Goal: Information Seeking & Learning: Learn about a topic

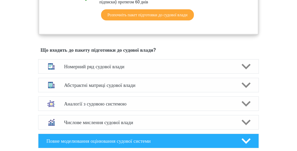
scroll to position [353, 0]
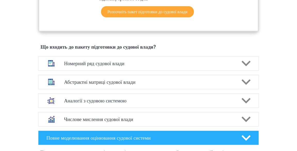
click at [249, 66] on polygon at bounding box center [246, 63] width 9 height 6
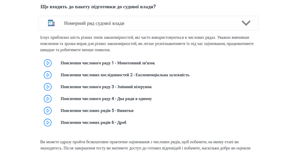
scroll to position [394, 0]
click at [155, 65] on link at bounding box center [155, 62] width 0 height 5
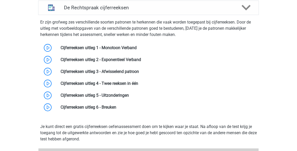
scroll to position [408, 0]
click at [141, 57] on link at bounding box center [141, 59] width 0 height 5
click at [139, 69] on link at bounding box center [139, 71] width 0 height 5
click at [138, 82] on link at bounding box center [138, 83] width 0 height 5
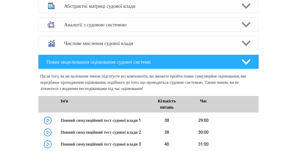
scroll to position [743, 0]
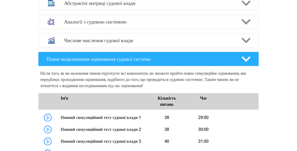
click at [248, 6] on polygon at bounding box center [246, 3] width 9 height 6
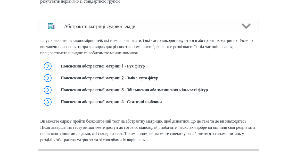
scroll to position [719, 0]
click at [145, 69] on link at bounding box center [145, 66] width 0 height 5
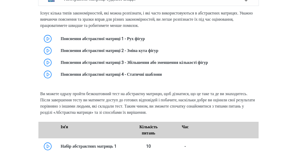
scroll to position [739, 0]
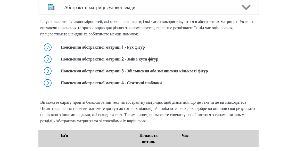
click at [158, 61] on link at bounding box center [158, 59] width 0 height 5
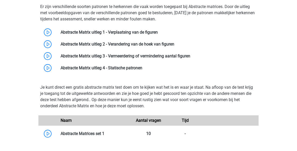
scroll to position [763, 0]
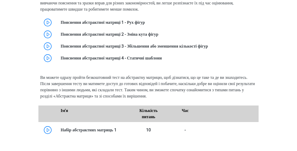
click at [208, 49] on link at bounding box center [208, 46] width 0 height 5
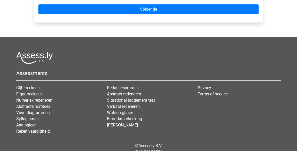
scroll to position [235, 0]
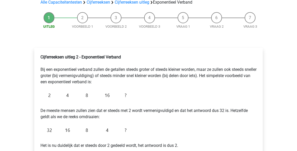
scroll to position [42, 0]
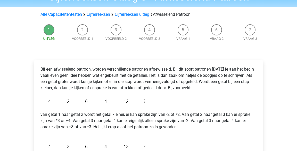
scroll to position [29, 0]
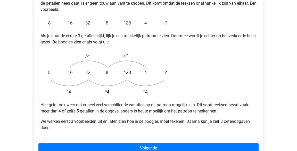
scroll to position [131, 0]
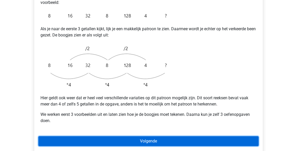
click at [189, 136] on link "Volgende" at bounding box center [148, 141] width 220 height 10
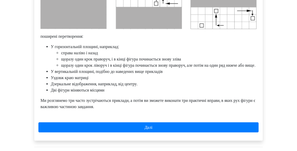
scroll to position [294, 0]
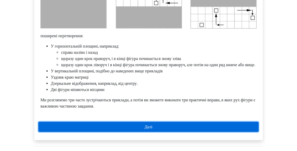
click at [223, 132] on link "Далі" at bounding box center [148, 127] width 220 height 10
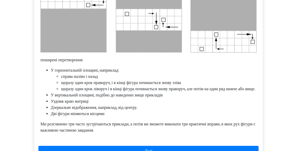
scroll to position [270, 0]
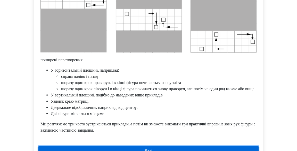
click at [226, 150] on link "Далі" at bounding box center [148, 151] width 220 height 10
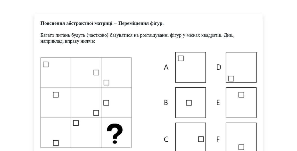
scroll to position [0, 0]
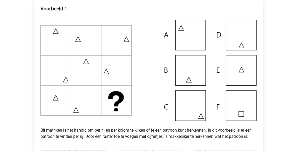
scroll to position [98, 0]
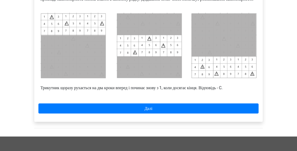
scroll to position [227, 0]
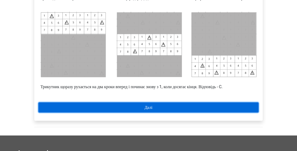
click at [237, 112] on link "Далі" at bounding box center [148, 107] width 220 height 10
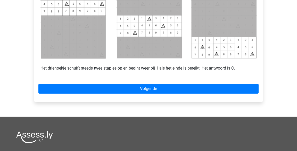
scroll to position [252, 0]
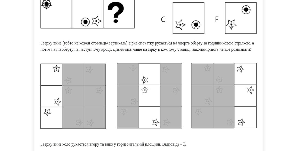
scroll to position [182, 0]
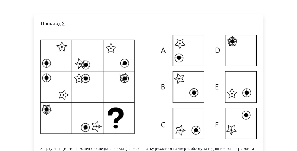
scroll to position [71, 0]
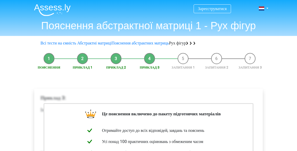
scroll to position [2, 0]
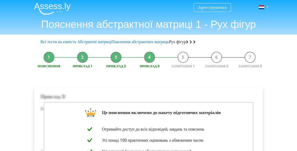
click at [192, 41] on rect at bounding box center [191, 41] width 2 height 2
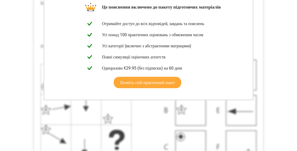
scroll to position [108, 0]
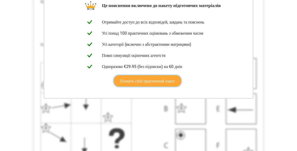
click at [173, 86] on link "Почніть свій практичний пакет" at bounding box center [148, 80] width 68 height 11
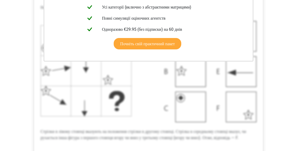
scroll to position [135, 0]
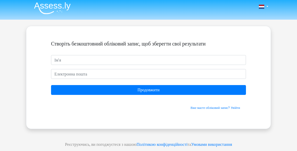
scroll to position [2, 0]
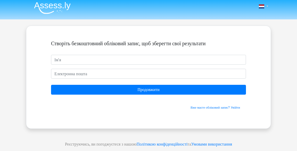
click at [267, 6] on link at bounding box center [262, 6] width 10 height 6
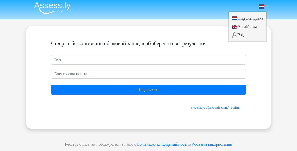
click at [274, 62] on div "Нідерландська Англійська" at bounding box center [148, 144] width 297 height 292
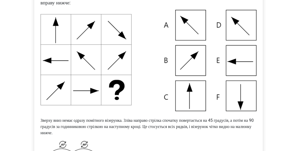
scroll to position [127, 0]
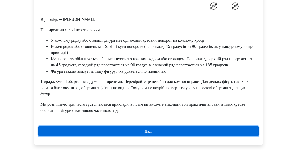
click at [225, 136] on link "Далі" at bounding box center [148, 131] width 220 height 10
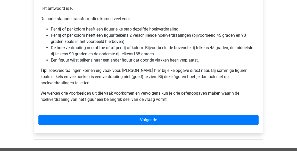
scroll to position [374, 0]
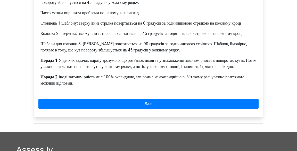
scroll to position [262, 0]
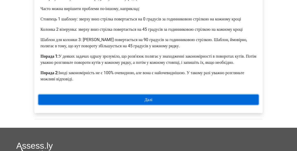
click at [203, 105] on link "Далі" at bounding box center [148, 99] width 220 height 10
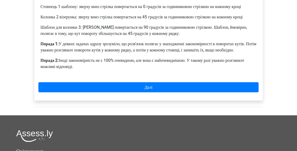
scroll to position [292, 0]
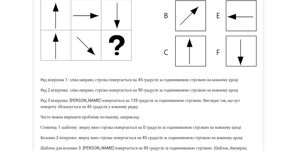
scroll to position [158, 0]
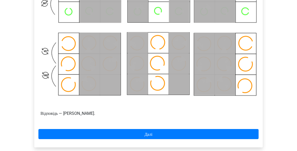
scroll to position [280, 0]
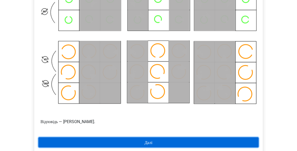
click at [213, 141] on link "Далі" at bounding box center [148, 142] width 220 height 10
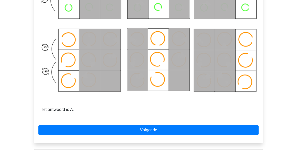
scroll to position [313, 0]
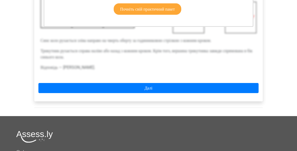
scroll to position [194, 0]
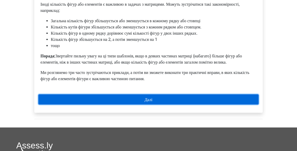
click at [209, 104] on link "Далі" at bounding box center [148, 99] width 220 height 10
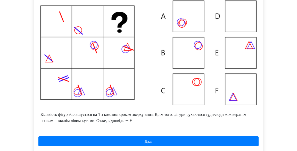
scroll to position [121, 0]
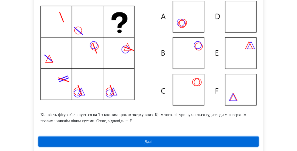
click at [193, 146] on link "Далі" at bounding box center [148, 141] width 220 height 10
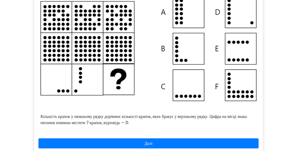
scroll to position [121, 0]
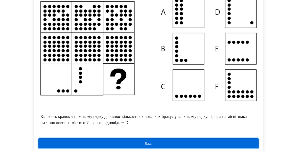
click at [212, 148] on link "Далі" at bounding box center [148, 143] width 220 height 10
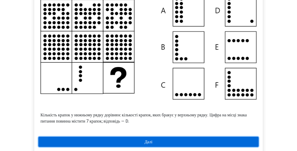
scroll to position [133, 0]
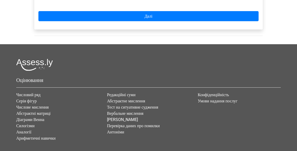
scroll to position [252, 0]
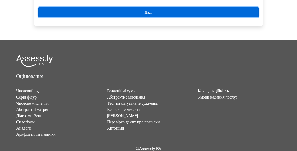
click at [212, 17] on link "Далі" at bounding box center [148, 12] width 220 height 10
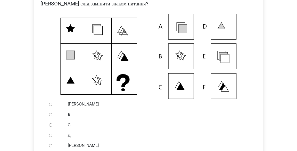
scroll to position [112, 0]
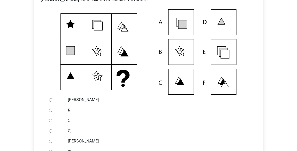
click at [52, 143] on input "Е" at bounding box center [50, 140] width 3 height 3
radio input "true"
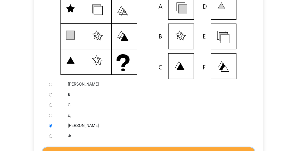
click at [157, 150] on input "Перевірити" at bounding box center [148, 152] width 213 height 10
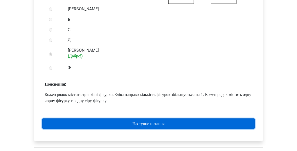
click at [191, 128] on link "Наступне питання" at bounding box center [148, 123] width 213 height 10
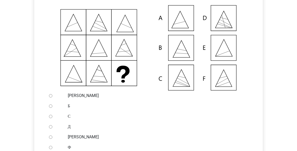
scroll to position [110, 0]
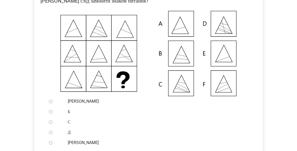
click at [52, 144] on input "Е" at bounding box center [50, 142] width 3 height 3
radio input "true"
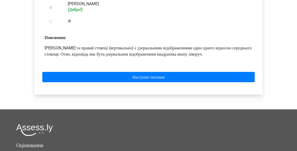
scroll to position [252, 0]
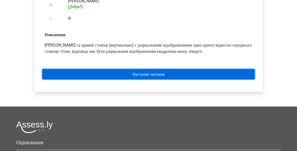
click at [176, 79] on link "Наступне питання" at bounding box center [148, 74] width 213 height 10
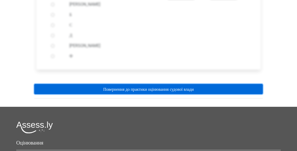
click at [194, 91] on font "Повернення до практики оцінювання судової влади" at bounding box center [148, 88] width 91 height 5
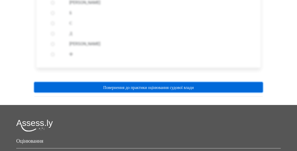
scroll to position [221, 0]
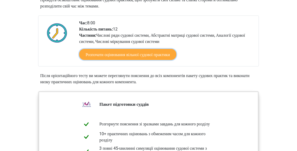
click at [170, 57] on font "Розпочати оцінювання вільної судової практики" at bounding box center [128, 54] width 84 height 5
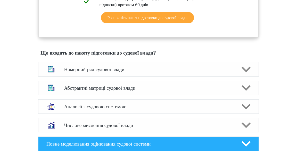
scroll to position [348, 0]
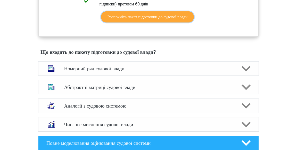
click at [184, 22] on link "Розпочніть пакет підготовки до судової влади" at bounding box center [147, 16] width 93 height 11
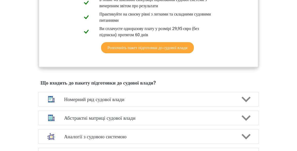
scroll to position [316, 0]
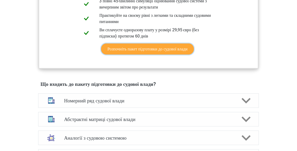
click at [190, 54] on link "Розпочніть пакет підготовки до судової влади" at bounding box center [147, 48] width 93 height 11
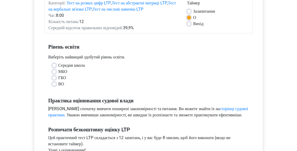
scroll to position [73, 0]
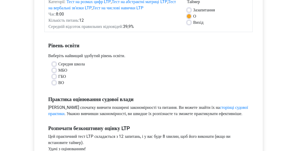
click at [58, 84] on label "ВО" at bounding box center [61, 82] width 6 height 6
click at [55, 84] on input "ВО" at bounding box center [54, 81] width 4 height 5
radio input "true"
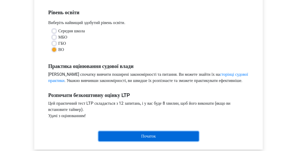
click at [172, 141] on input "Початок" at bounding box center [149, 136] width 100 height 10
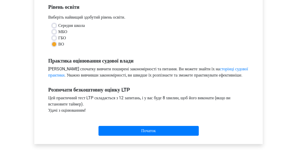
scroll to position [96, 0]
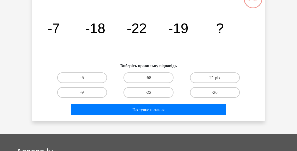
scroll to position [41, 0]
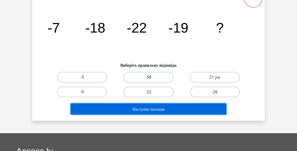
click at [195, 111] on button "Наступне питання" at bounding box center [149, 108] width 156 height 11
click at [189, 109] on button "Наступне питання" at bounding box center [149, 108] width 156 height 11
click at [192, 109] on button "Наступне питання" at bounding box center [149, 108] width 156 height 11
click at [192, 111] on button "Наступне питання" at bounding box center [149, 108] width 156 height 11
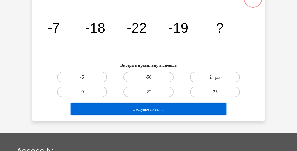
click at [192, 111] on button "Наступне питання" at bounding box center [149, 108] width 156 height 11
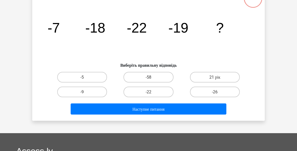
click at [228, 92] on label "-26" at bounding box center [215, 91] width 50 height 11
click at [218, 92] on input "-26" at bounding box center [216, 93] width 3 height 3
radio input "true"
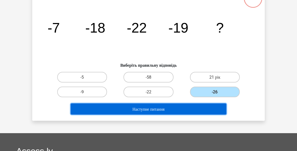
click at [201, 113] on button "Наступне питання" at bounding box center [149, 108] width 156 height 11
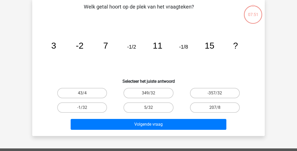
scroll to position [24, 0]
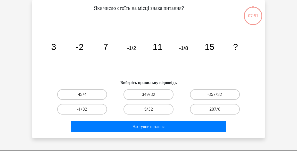
click at [215, 91] on label "-357/32" at bounding box center [215, 94] width 50 height 11
click at [215, 94] on input "-357/32" at bounding box center [216, 95] width 3 height 3
radio input "true"
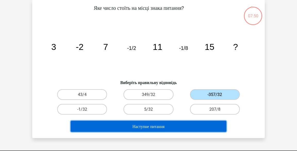
click at [202, 127] on button "Наступне питання" at bounding box center [149, 126] width 156 height 11
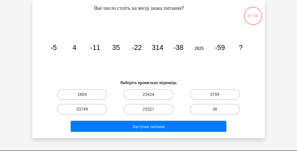
click at [221, 92] on label "5709" at bounding box center [215, 94] width 50 height 11
click at [218, 94] on input "5709" at bounding box center [216, 95] width 3 height 3
radio input "true"
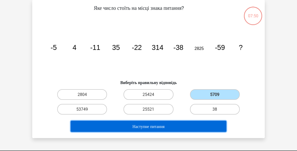
click at [200, 127] on button "Наступне питання" at bounding box center [149, 126] width 156 height 11
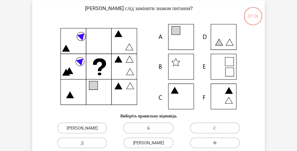
scroll to position [23, 0]
click at [99, 125] on label "А" at bounding box center [82, 127] width 50 height 11
click at [86, 127] on input "А" at bounding box center [83, 128] width 3 height 3
radio input "true"
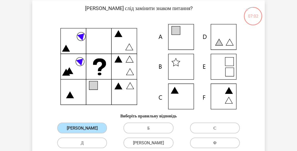
click at [96, 127] on label "А" at bounding box center [82, 127] width 50 height 11
click at [86, 127] on input "А" at bounding box center [83, 128] width 3 height 3
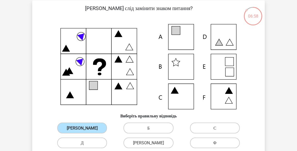
click at [162, 125] on label "Б" at bounding box center [149, 127] width 50 height 11
click at [152, 127] on input "Б" at bounding box center [150, 128] width 3 height 3
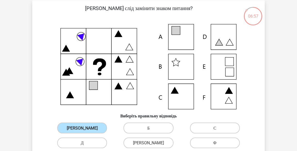
radio input "true"
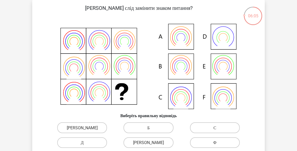
click at [184, 36] on icon at bounding box center [149, 66] width 208 height 85
click at [93, 129] on label "А" at bounding box center [82, 127] width 50 height 11
click at [86, 129] on input "А" at bounding box center [83, 128] width 3 height 3
radio input "true"
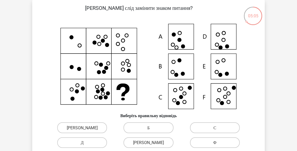
click at [223, 125] on label "С" at bounding box center [215, 127] width 50 height 11
click at [218, 127] on input "С" at bounding box center [216, 128] width 3 height 3
radio input "true"
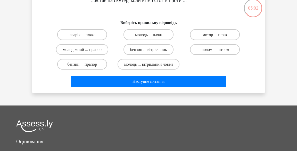
scroll to position [34, 0]
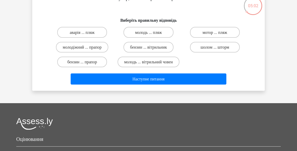
click at [165, 34] on label "молодь ... пляж" at bounding box center [149, 32] width 50 height 11
click at [152, 34] on input "молодь ... пляж" at bounding box center [150, 33] width 3 height 3
radio input "true"
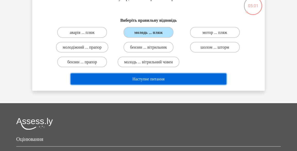
click at [180, 84] on button "Наступне питання" at bounding box center [149, 78] width 156 height 11
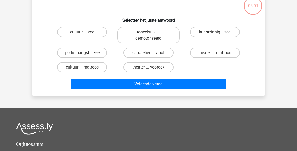
scroll to position [24, 0]
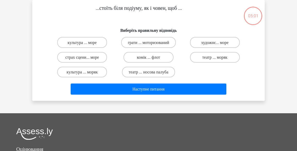
click at [168, 52] on label "комік ... флот" at bounding box center [149, 57] width 50 height 11
click at [152, 57] on input "комік ... флот" at bounding box center [150, 58] width 3 height 3
radio input "true"
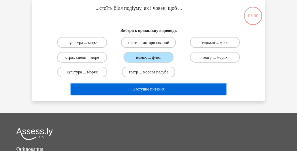
click at [171, 92] on button "Наступне питання" at bounding box center [149, 88] width 156 height 11
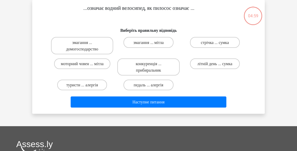
scroll to position [0, 0]
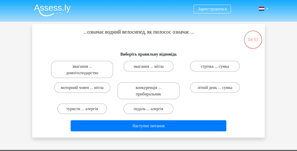
click at [166, 66] on label "змагання ... мітла" at bounding box center [149, 66] width 50 height 11
click at [152, 66] on input "змагання ... мітла" at bounding box center [150, 67] width 3 height 3
radio input "true"
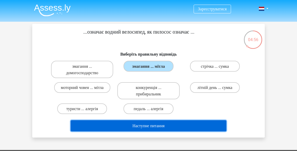
click at [186, 127] on button "Наступне питання" at bounding box center [149, 125] width 156 height 11
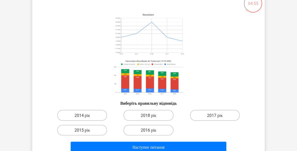
scroll to position [37, 0]
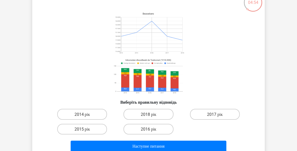
click at [220, 65] on icon at bounding box center [149, 52] width 208 height 85
click at [218, 116] on input "2017 рік" at bounding box center [216, 115] width 3 height 3
radio input "true"
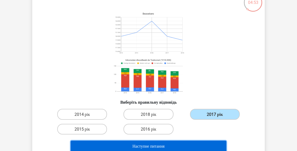
click at [198, 150] on button "Наступне питання" at bounding box center [149, 145] width 156 height 11
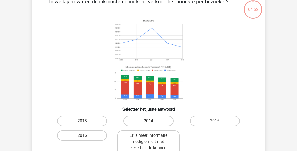
scroll to position [24, 0]
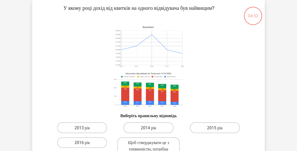
click at [223, 129] on font "2015 рік" at bounding box center [214, 127] width 15 height 5
click at [218, 129] on input "2015 рік" at bounding box center [216, 128] width 3 height 3
radio input "true"
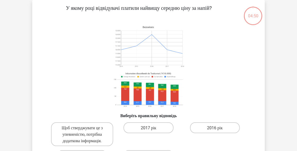
click at [209, 127] on font "2016 рік" at bounding box center [214, 127] width 15 height 5
click at [215, 127] on input "2016 рік" at bounding box center [216, 128] width 3 height 3
radio input "true"
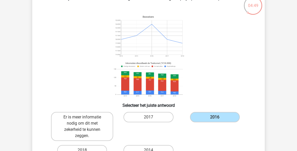
scroll to position [49, 0]
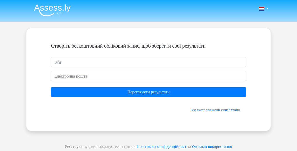
click at [97, 61] on input "text" at bounding box center [148, 62] width 195 height 10
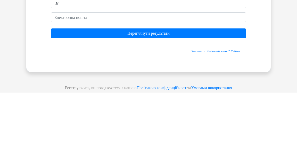
type input "Dn"
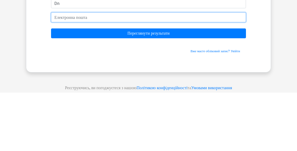
click at [147, 78] on input "email" at bounding box center [148, 76] width 195 height 10
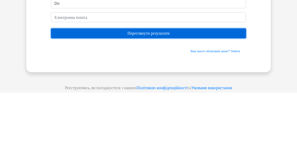
click at [188, 94] on input "Переглянути результати" at bounding box center [148, 92] width 195 height 10
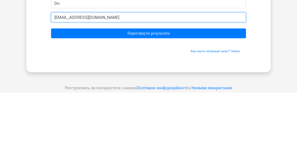
type input "maks_dima@ukr.net"
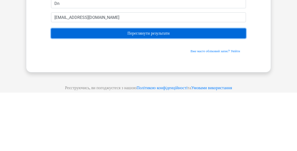
click at [168, 92] on input "Переглянути результати" at bounding box center [148, 92] width 195 height 10
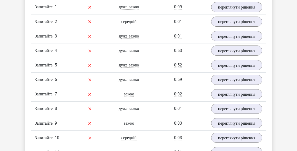
scroll to position [586, 0]
click at [245, 10] on font "переглянути рішення" at bounding box center [236, 7] width 37 height 5
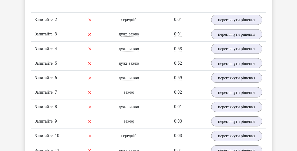
scroll to position [846, 0]
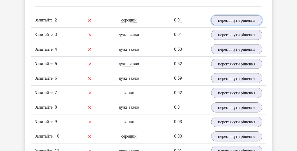
click at [241, 25] on link "переглянути рішення" at bounding box center [236, 20] width 51 height 10
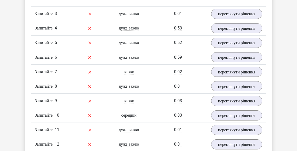
scroll to position [1114, 0]
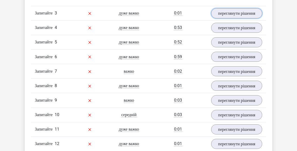
click at [245, 15] on font "переглянути рішення" at bounding box center [236, 13] width 37 height 5
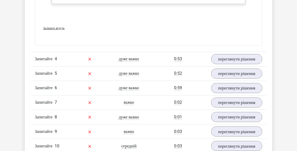
scroll to position [1393, 0]
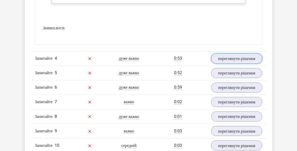
click at [240, 61] on font "переглянути рішення" at bounding box center [236, 58] width 37 height 5
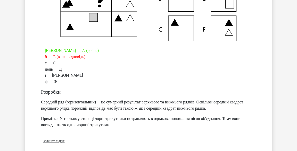
scroll to position [1518, 0]
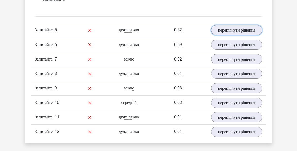
click at [250, 35] on link "переглянути рішення" at bounding box center [236, 30] width 51 height 10
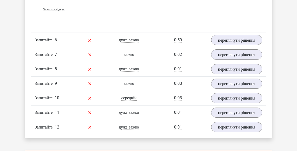
scroll to position [2010, 0]
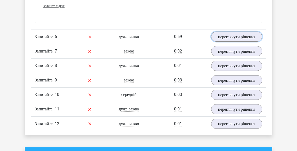
click at [251, 42] on link "переглянути рішення" at bounding box center [236, 36] width 51 height 10
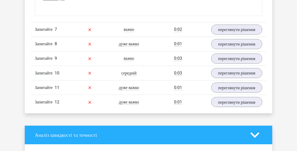
scroll to position [2245, 0]
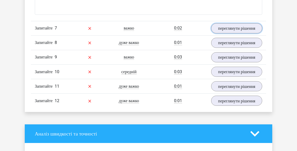
click at [248, 33] on link "переглянути рішення" at bounding box center [236, 28] width 51 height 10
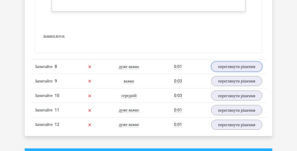
click at [252, 71] on link "переглянути рішення" at bounding box center [236, 66] width 51 height 10
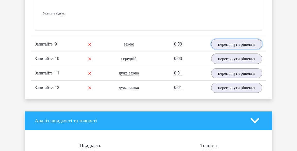
click at [249, 49] on link "переглянути рішення" at bounding box center [236, 44] width 51 height 10
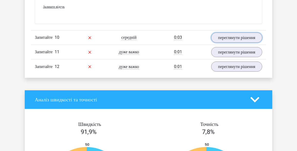
click at [249, 43] on link "переглянути рішення" at bounding box center [236, 38] width 51 height 10
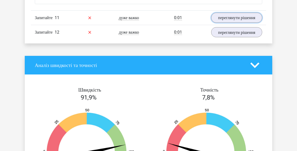
click at [247, 23] on link "переглянути рішення" at bounding box center [236, 18] width 51 height 10
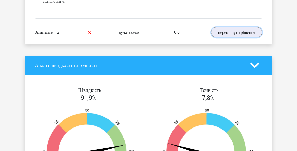
click at [248, 37] on link "переглянути рішення" at bounding box center [236, 32] width 51 height 10
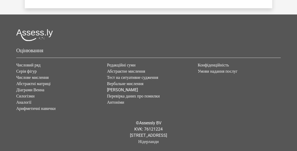
scroll to position [4407, 0]
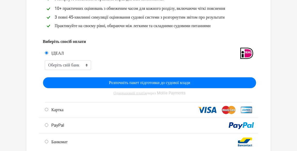
scroll to position [58, 0]
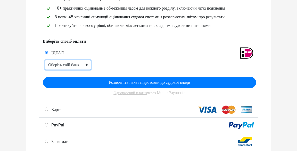
click at [83, 66] on select "Оберіть свій банк ABN AMRO ІНГ Рабобанк Банк АСН банк Хлопчик Н26 НН Регіональн…" at bounding box center [68, 65] width 46 height 10
click at [175, 47] on div at bounding box center [206, 52] width 106 height 13
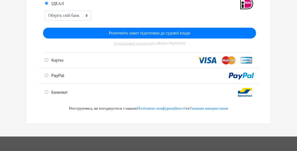
scroll to position [107, 0]
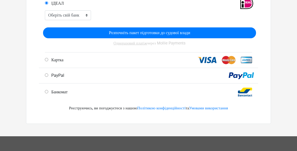
click at [216, 62] on icon at bounding box center [213, 60] width 5 height 6
click at [46, 58] on input "Картка" at bounding box center [46, 59] width 3 height 3
radio input "true"
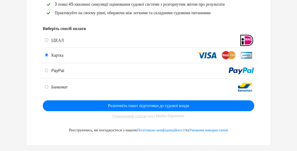
scroll to position [68, 0]
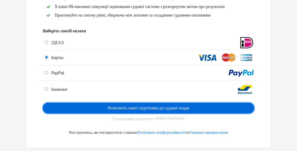
click at [233, 107] on input "Розпочніть пакет підготовки до судової влади" at bounding box center [149, 107] width 212 height 11
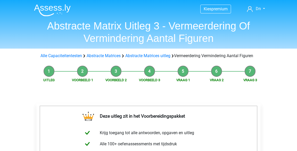
scroll to position [230, 0]
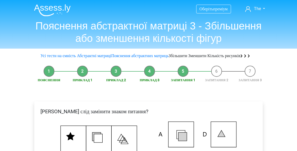
scroll to position [141, 0]
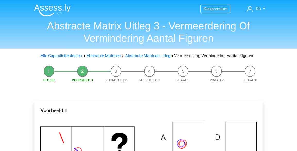
scroll to position [121, 0]
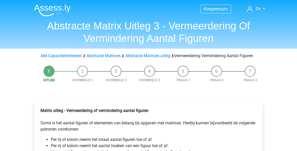
scroll to position [135, 0]
